Goal: Task Accomplishment & Management: Use online tool/utility

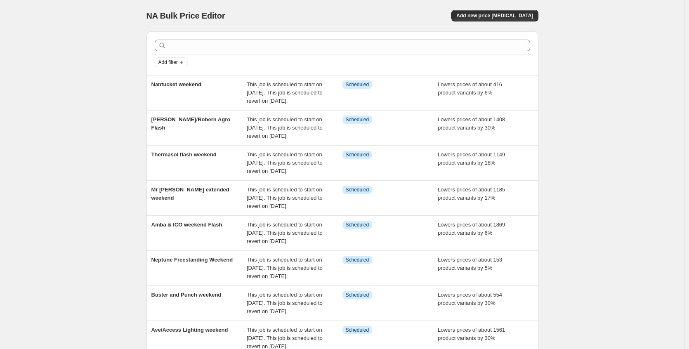
click at [225, 39] on div at bounding box center [342, 45] width 382 height 18
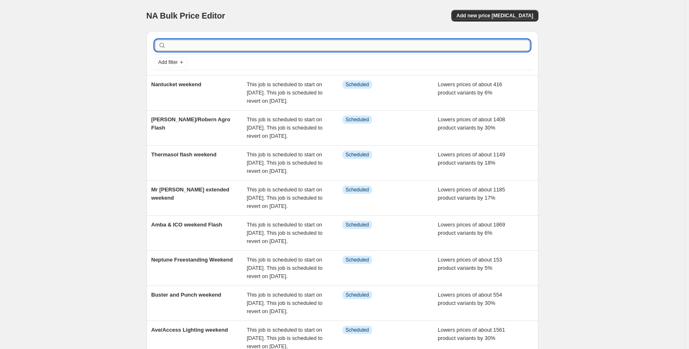
click at [225, 41] on input "text" at bounding box center [349, 46] width 362 height 12
type input "delta"
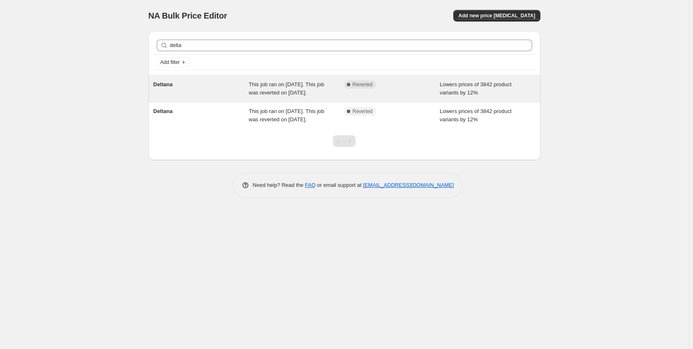
click at [281, 89] on span "This job ran on [DATE]. This job was reverted on [DATE]." at bounding box center [286, 88] width 75 height 14
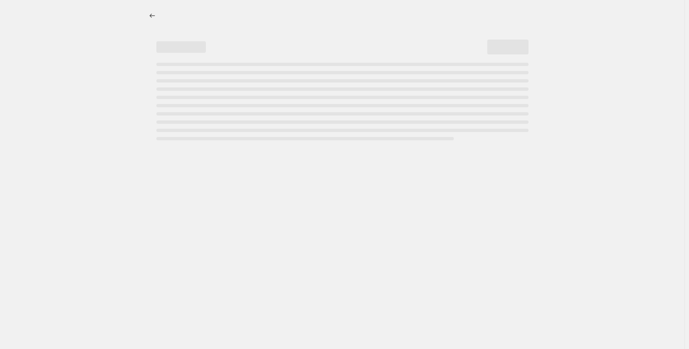
select select "percentage"
select select "no_change"
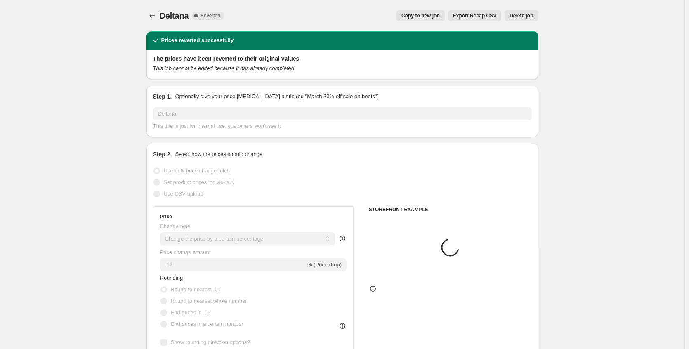
select select "collection"
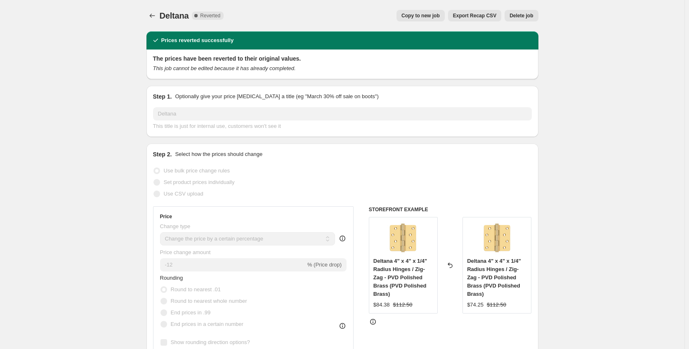
click at [418, 14] on span "Copy to new job" at bounding box center [420, 15] width 38 height 7
select select "percentage"
select select "no_change"
select select "collection"
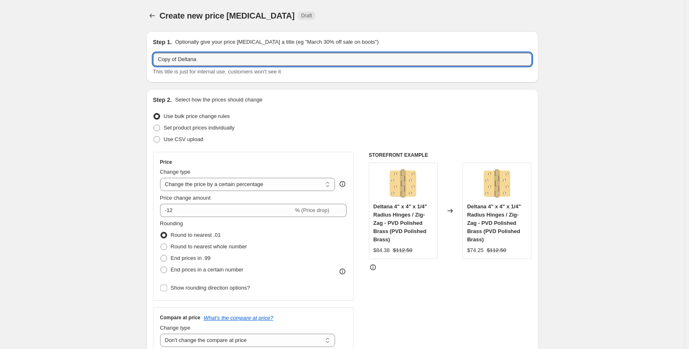
drag, startPoint x: 183, startPoint y: 61, endPoint x: 69, endPoint y: 54, distance: 114.0
click at [188, 57] on input "Deltana" at bounding box center [342, 59] width 378 height 13
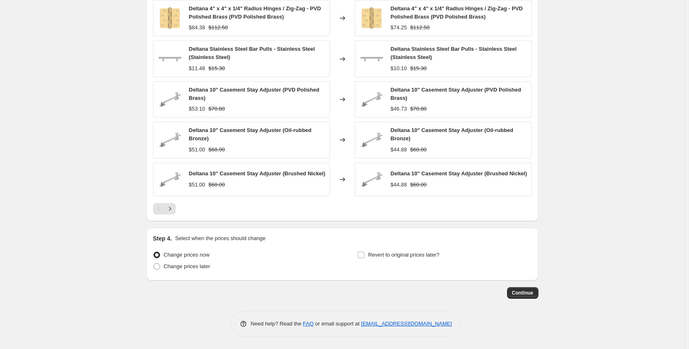
scroll to position [581, 0]
type input "Deltana weekend"
click at [200, 264] on span "Change prices later" at bounding box center [187, 266] width 47 height 6
click at [154, 263] on input "Change prices later" at bounding box center [153, 263] width 0 height 0
radio input "true"
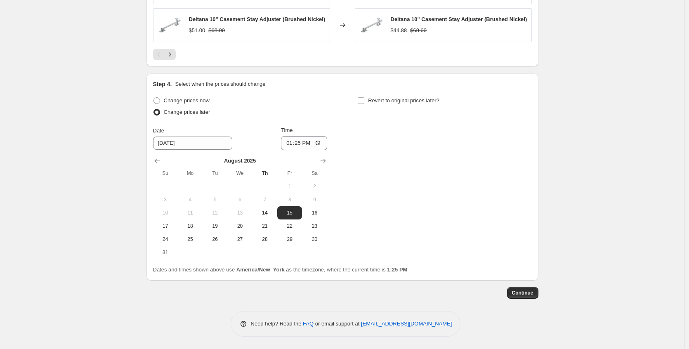
scroll to position [736, 0]
click at [320, 142] on input "13:25" at bounding box center [304, 143] width 46 height 14
type input "17:30"
click at [362, 157] on div "Change prices now Change prices later Date [DATE] Time 17:[DATE] Mo Tu We Th Fr…" at bounding box center [342, 177] width 378 height 164
click at [363, 105] on label "Revert to original prices later?" at bounding box center [398, 101] width 82 height 12
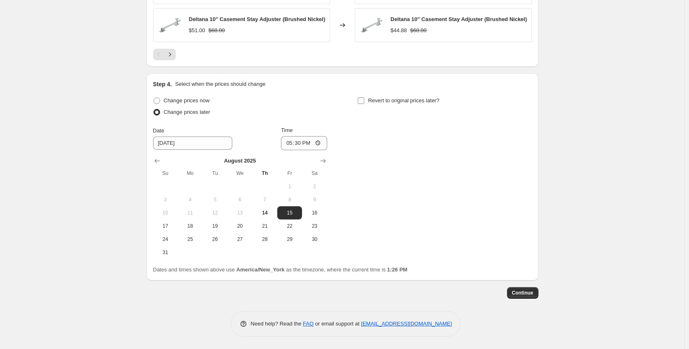
click at [363, 104] on input "Revert to original prices later?" at bounding box center [360, 100] width 7 height 7
checkbox input "true"
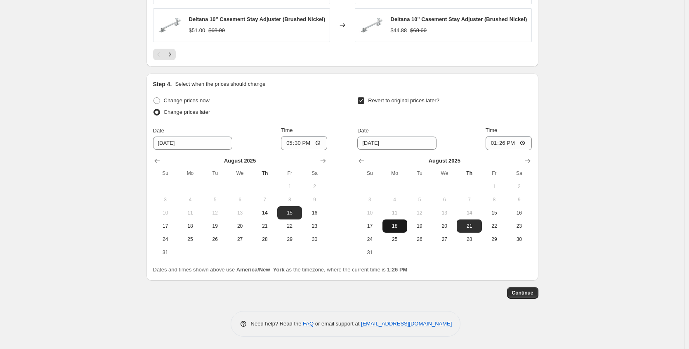
click at [398, 229] on button "18" at bounding box center [394, 225] width 25 height 13
type input "[DATE]"
click at [523, 144] on input "13:26" at bounding box center [508, 143] width 46 height 14
type input "05:30"
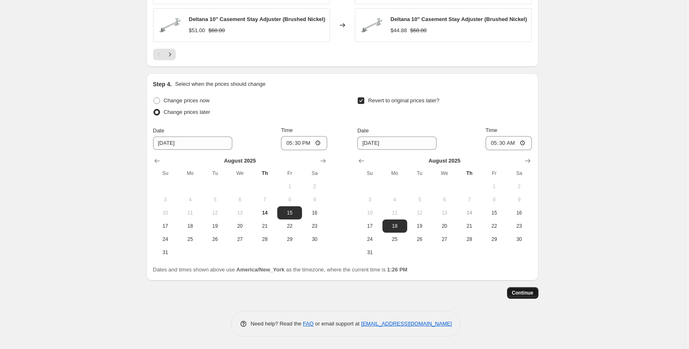
click at [533, 293] on span "Continue" at bounding box center [522, 292] width 21 height 7
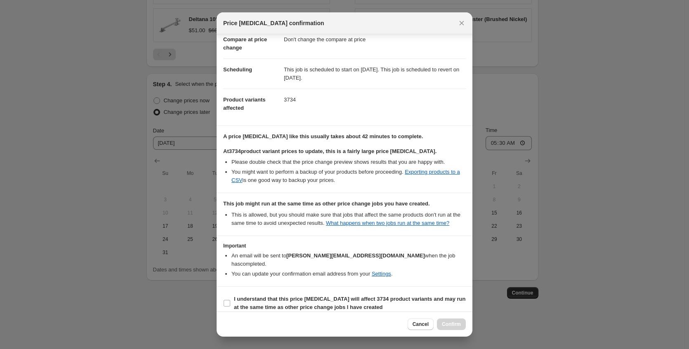
scroll to position [59, 0]
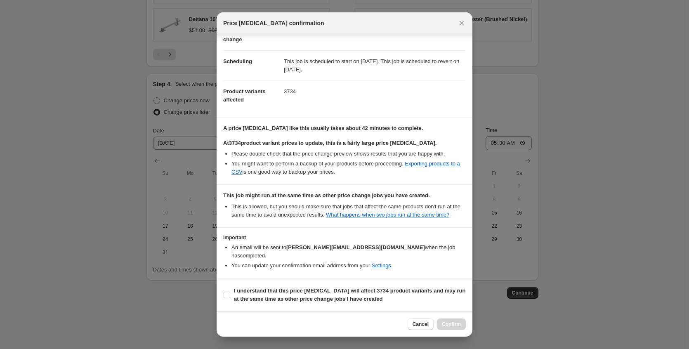
click at [310, 284] on section "I understand that this price [MEDICAL_DATA] will affect 3734 product variants a…" at bounding box center [344, 294] width 256 height 33
click at [313, 290] on b "I understand that this price [MEDICAL_DATA] will affect 3734 product variants a…" at bounding box center [350, 294] width 232 height 14
click at [230, 291] on input "I understand that this price [MEDICAL_DATA] will affect 3734 product variants a…" at bounding box center [226, 294] width 7 height 7
checkbox input "true"
click at [453, 322] on span "Confirm" at bounding box center [451, 324] width 19 height 7
